Goal: Task Accomplishment & Management: Manage account settings

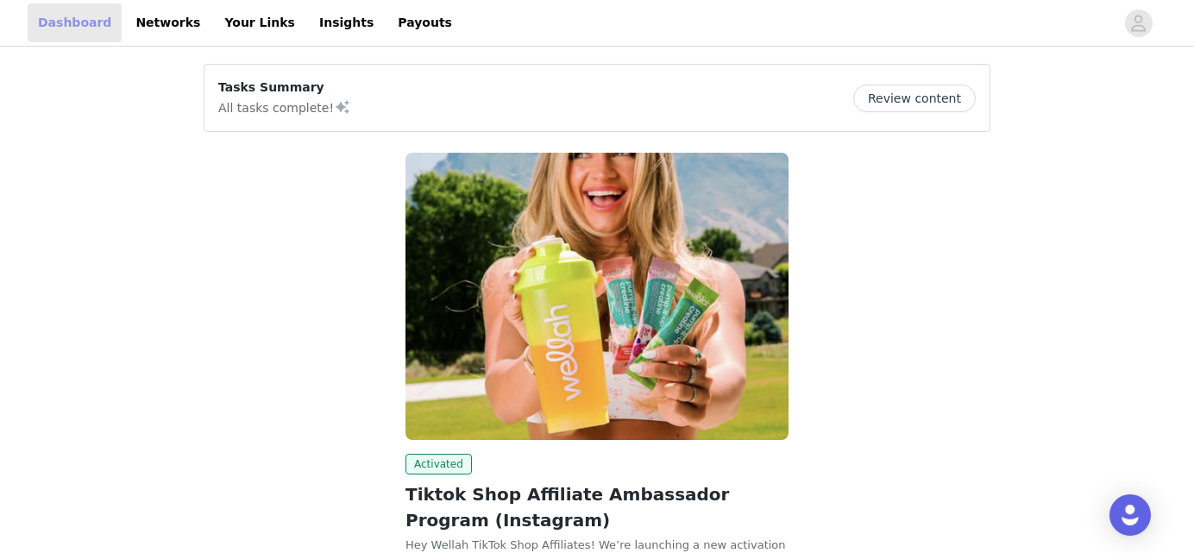
click at [61, 28] on link "Dashboard" at bounding box center [75, 22] width 94 height 39
click at [1133, 34] on icon "avatar" at bounding box center [1138, 23] width 16 height 28
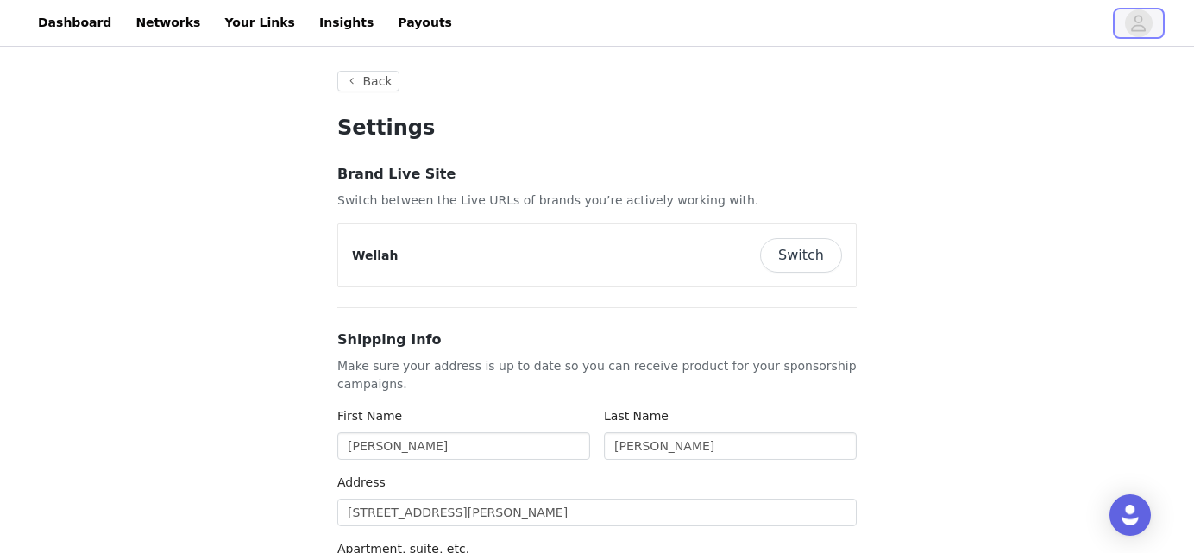
type input "+1 ([GEOGRAPHIC_DATA])"
click at [807, 270] on button "Switch" at bounding box center [801, 255] width 82 height 35
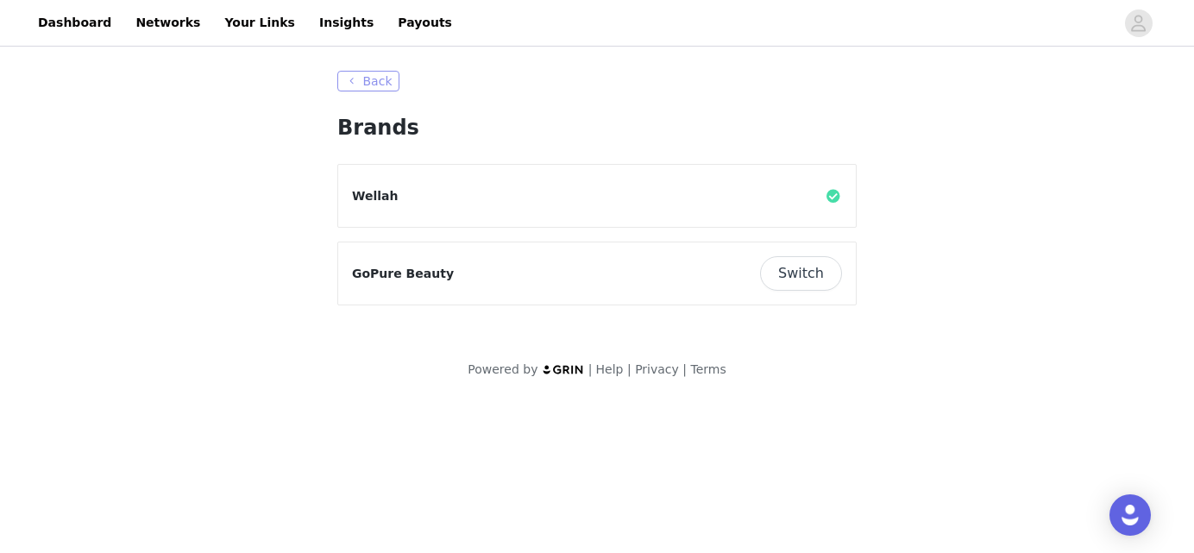
click at [349, 85] on button "Back" at bounding box center [368, 81] width 62 height 21
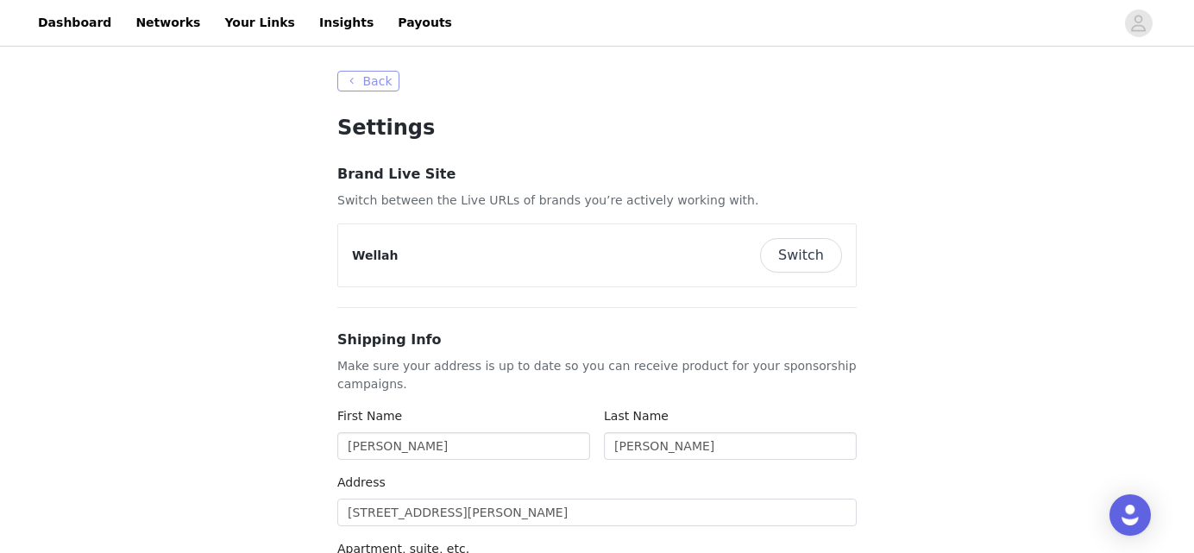
type input "+1 ([GEOGRAPHIC_DATA])"
